Goal: Transaction & Acquisition: Purchase product/service

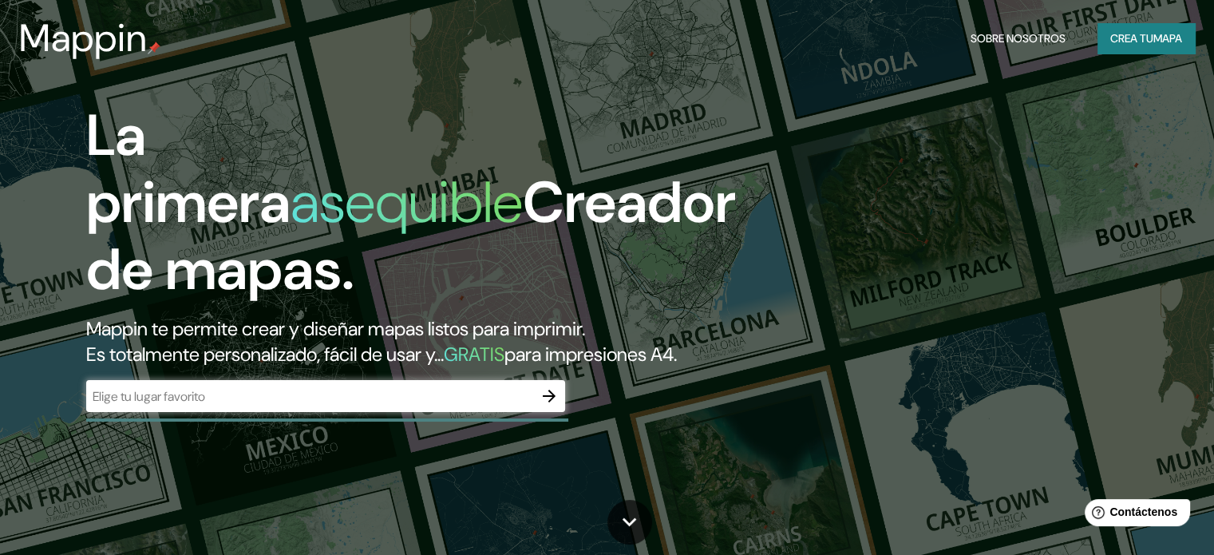
click at [465, 406] on input "text" at bounding box center [309, 396] width 447 height 18
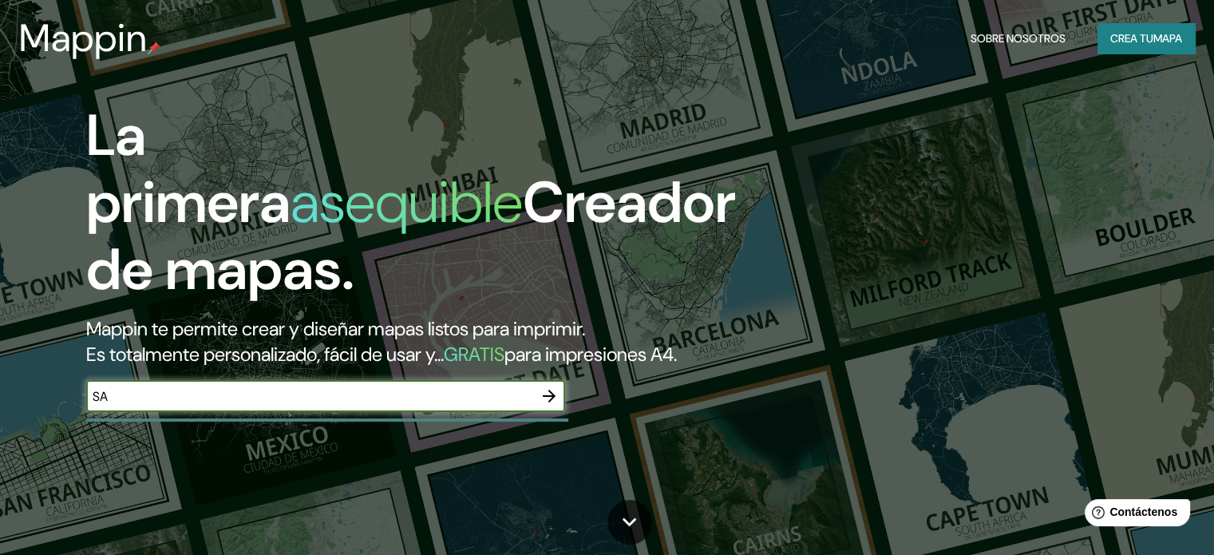
type input "S"
type input "Av. Costanera [DATE][GEOGRAPHIC_DATA]"
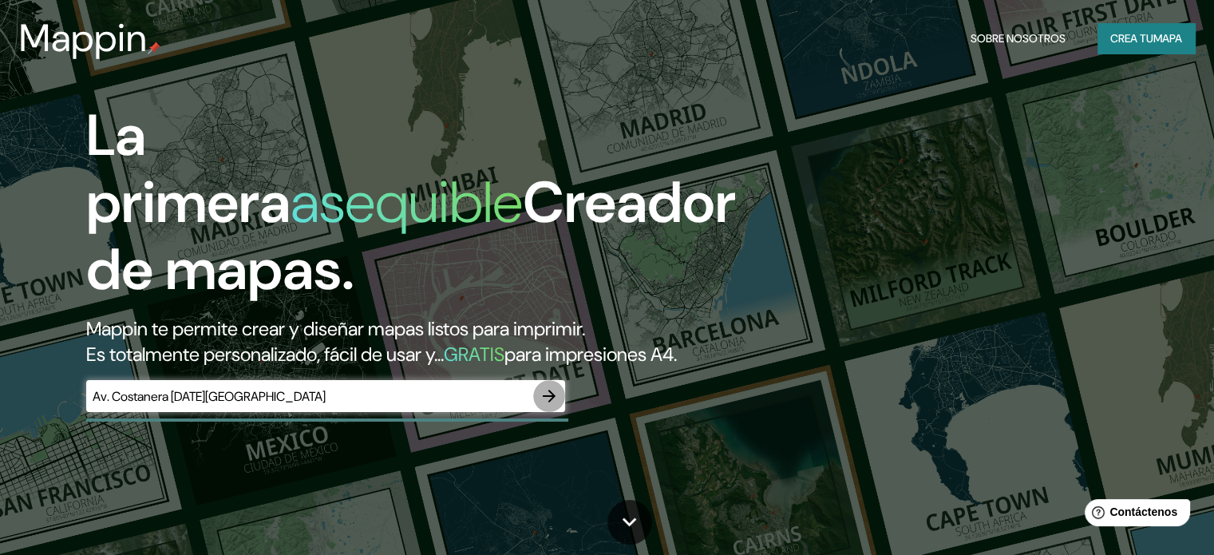
click at [549, 406] on icon "button" at bounding box center [549, 395] width 19 height 19
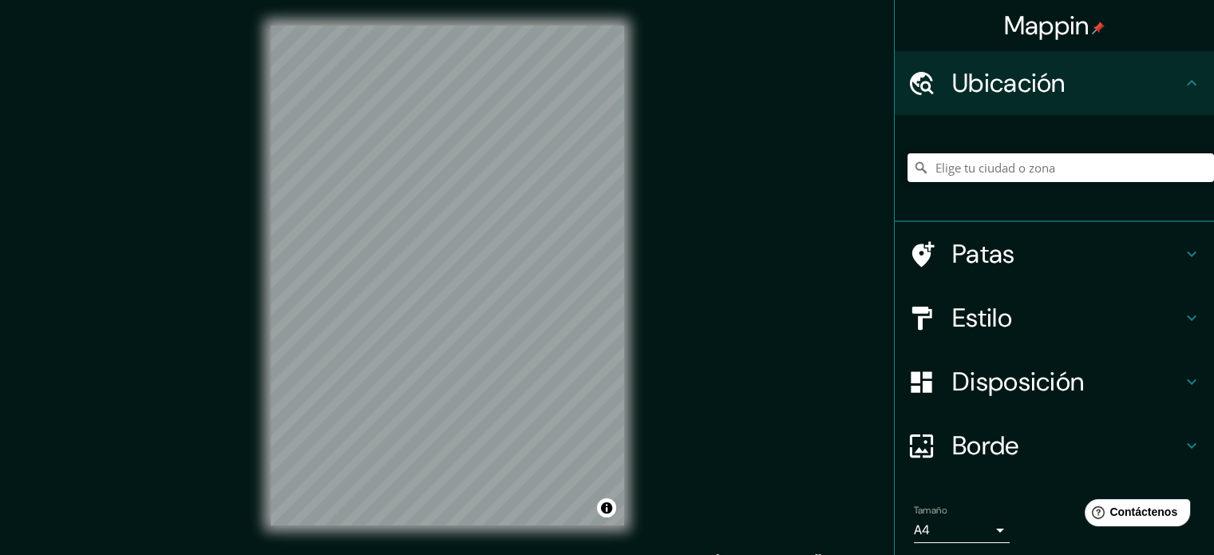
click at [1020, 175] on input "Elige tu ciudad o zona" at bounding box center [1061, 167] width 307 height 29
click at [1010, 170] on input "Elige tu ciudad o zona" at bounding box center [1061, 167] width 307 height 29
click at [1009, 170] on input "Elige tu ciudad o zona" at bounding box center [1061, 167] width 307 height 29
drag, startPoint x: 1139, startPoint y: 164, endPoint x: 874, endPoint y: 168, distance: 265.1
click at [874, 168] on div "Mappin Ubicación [GEOGRAPHIC_DATA], [GEOGRAPHIC_DATA], [GEOGRAPHIC_DATA] Patas …" at bounding box center [607, 288] width 1214 height 576
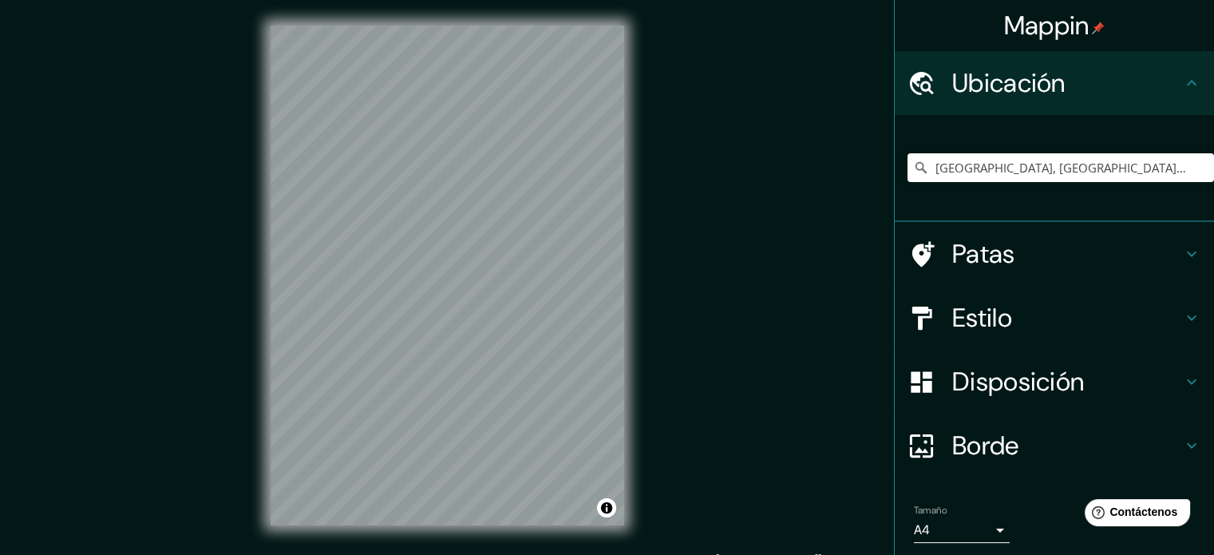
click at [977, 313] on font "Estilo" at bounding box center [982, 318] width 60 height 34
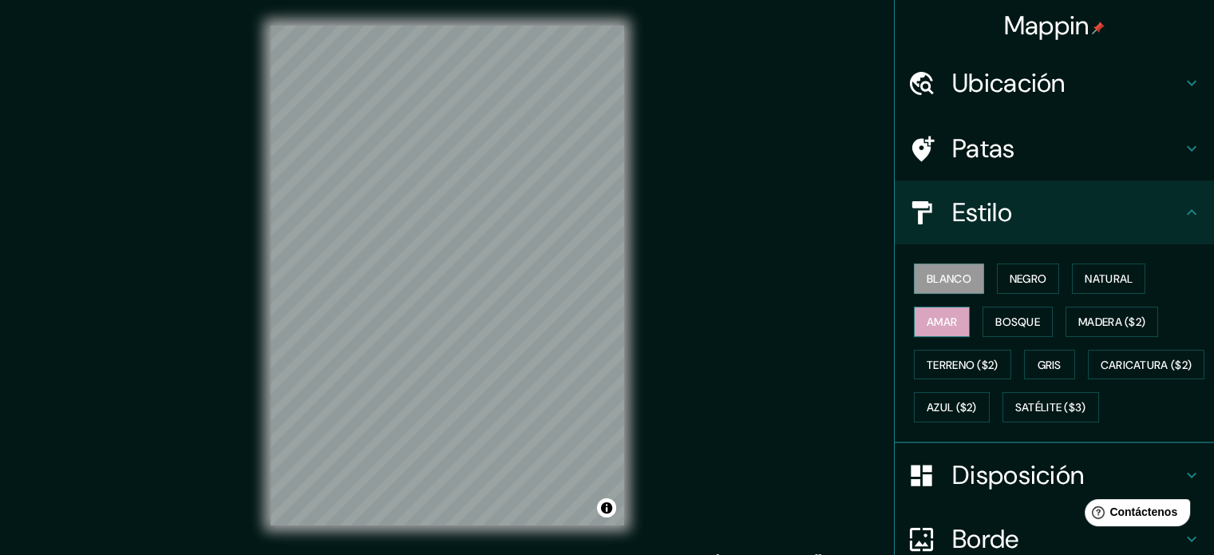
click at [935, 315] on font "Amar" at bounding box center [942, 322] width 30 height 14
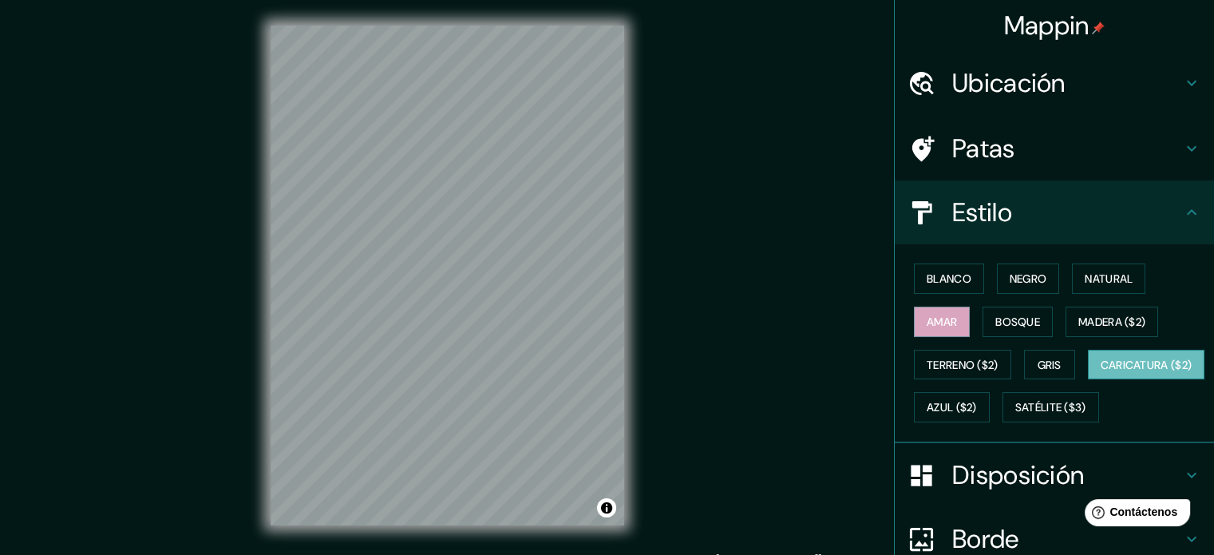
click at [980, 422] on div "Blanco Negro Natural Amar Bosque Madera ($2) Terreno ($2) Gris Caricatura ($2) …" at bounding box center [1061, 343] width 307 height 172
click at [1101, 372] on font "Caricatura ($2)" at bounding box center [1147, 365] width 92 height 14
click at [1043, 360] on font "Gris" at bounding box center [1050, 365] width 24 height 14
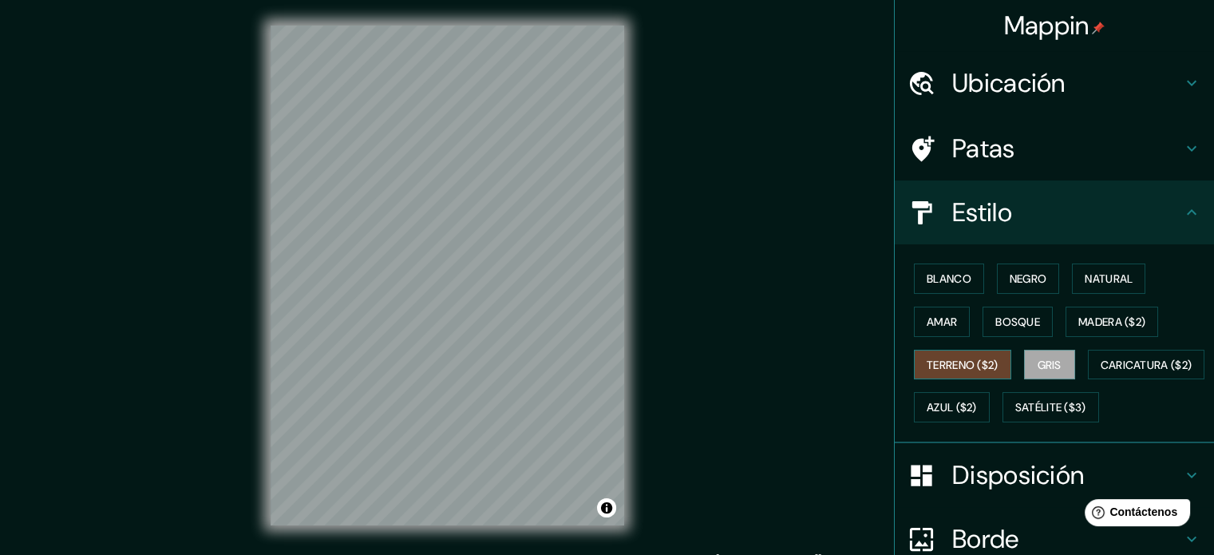
click at [960, 370] on font "Terreno ($2)" at bounding box center [963, 364] width 72 height 21
click at [1016, 415] on font "Satélite ($3)" at bounding box center [1051, 408] width 71 height 14
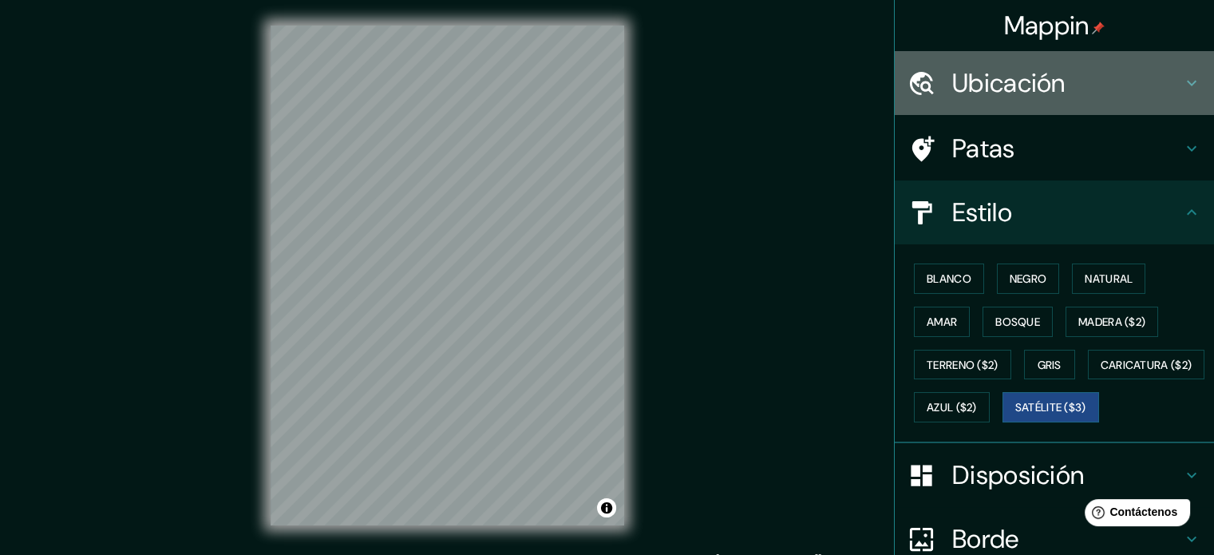
click at [1053, 66] on font "Ubicación" at bounding box center [1008, 83] width 113 height 34
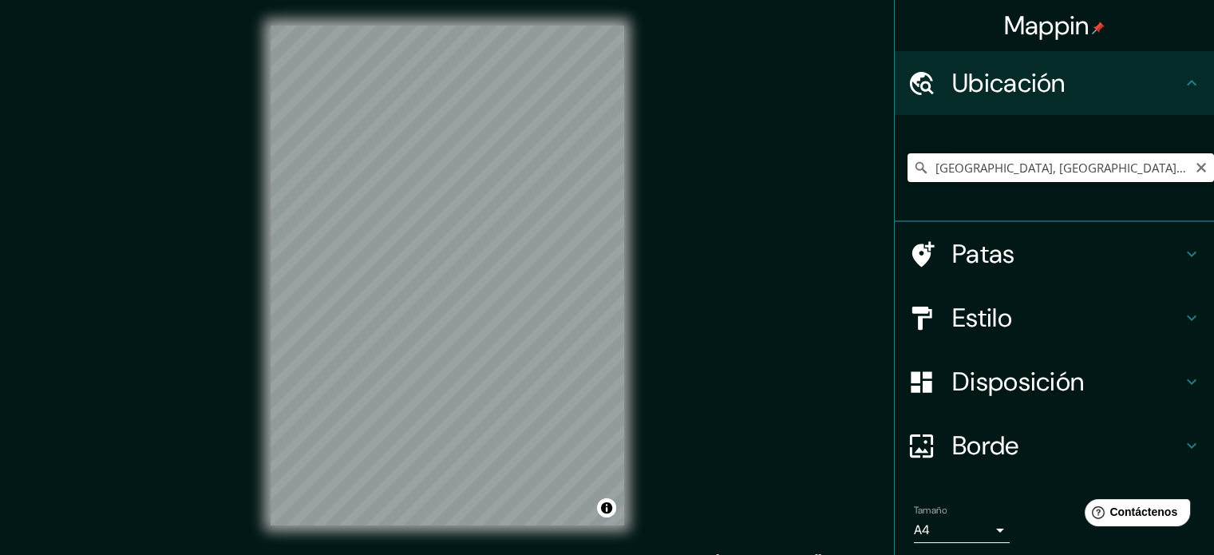
click at [920, 169] on input "[GEOGRAPHIC_DATA], [GEOGRAPHIC_DATA], [GEOGRAPHIC_DATA], [GEOGRAPHIC_DATA]" at bounding box center [1061, 167] width 307 height 29
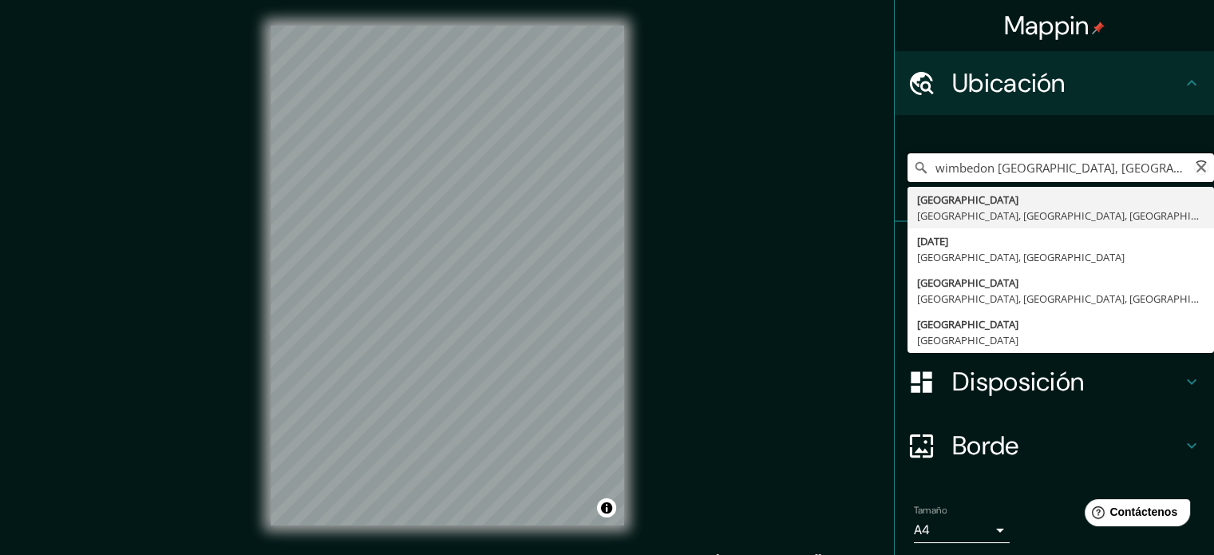
type input "[GEOGRAPHIC_DATA], [GEOGRAPHIC_DATA], [GEOGRAPHIC_DATA], [GEOGRAPHIC_DATA]"
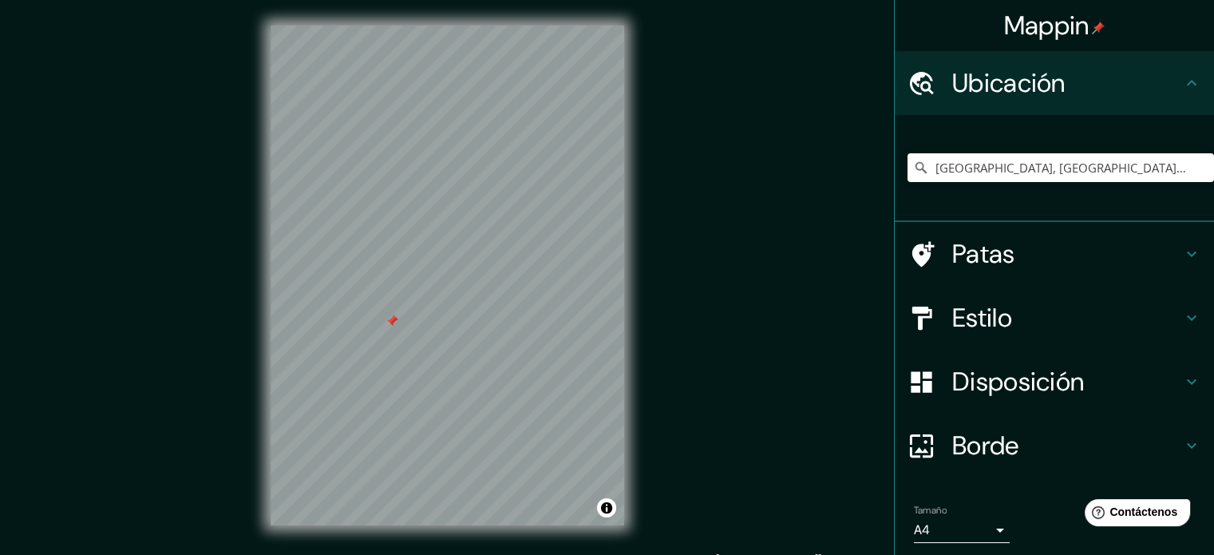
click at [793, 159] on div "Mappin Ubicación [GEOGRAPHIC_DATA], [GEOGRAPHIC_DATA], [GEOGRAPHIC_DATA], [GEOG…" at bounding box center [607, 288] width 1214 height 576
click at [708, 366] on div "Mappin Ubicación [GEOGRAPHIC_DATA], [GEOGRAPHIC_DATA], [GEOGRAPHIC_DATA], [GEOG…" at bounding box center [607, 288] width 1214 height 576
